Goal: Task Accomplishment & Management: Manage account settings

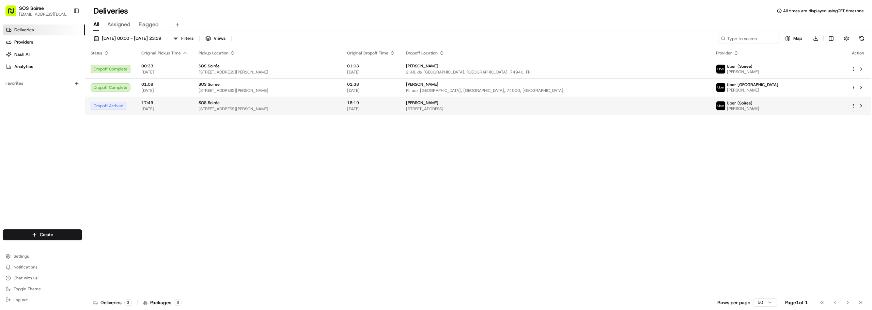
click at [191, 107] on td "17:49 [DATE]" at bounding box center [164, 106] width 57 height 18
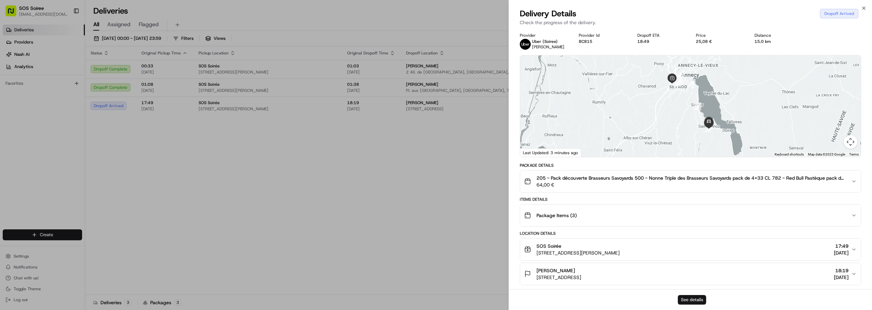
click at [701, 298] on button "See details" at bounding box center [692, 300] width 28 height 10
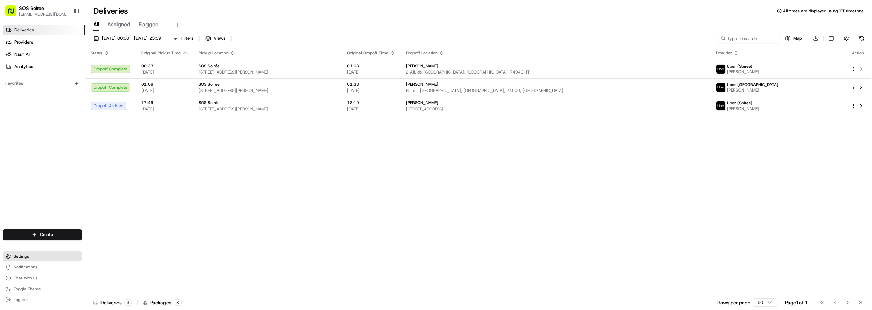
click at [30, 259] on button "Settings" at bounding box center [42, 257] width 79 height 10
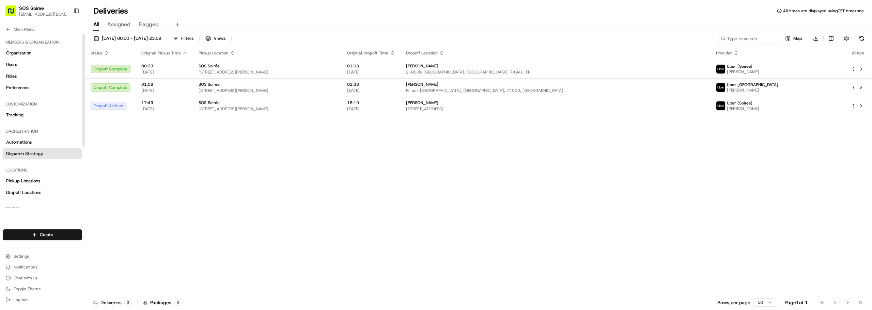
click at [35, 155] on span "Dispatch Strategy" at bounding box center [24, 154] width 37 height 6
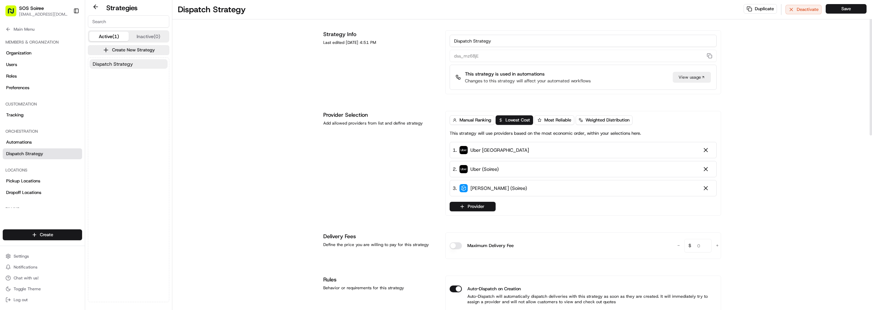
click at [706, 189] on div at bounding box center [705, 188] width 7 height 7
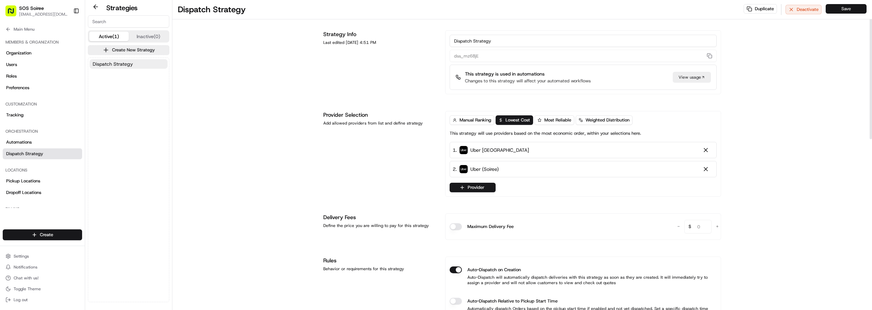
click at [844, 13] on button "Save" at bounding box center [845, 9] width 41 height 10
